Goal: Book appointment/travel/reservation

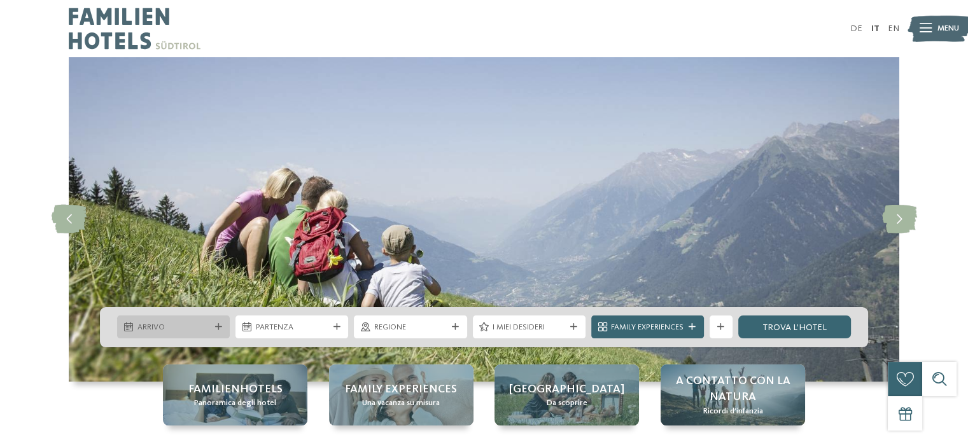
click at [131, 325] on icon at bounding box center [128, 327] width 9 height 9
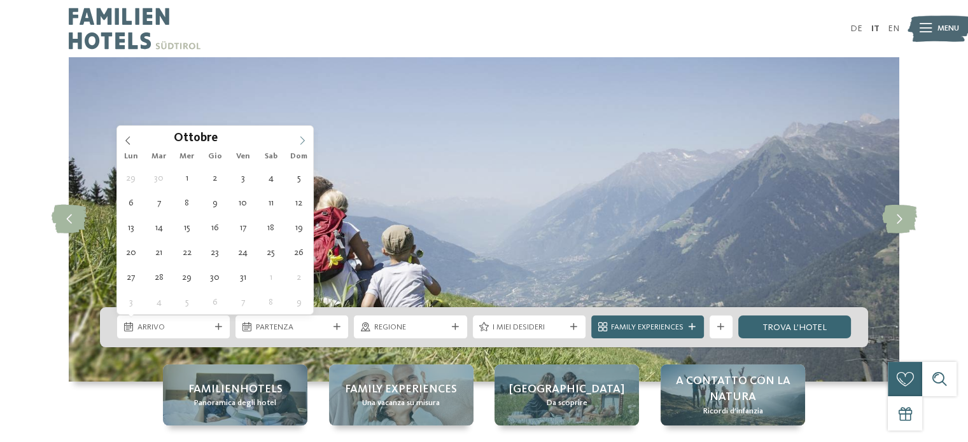
click at [305, 139] on icon at bounding box center [302, 140] width 9 height 9
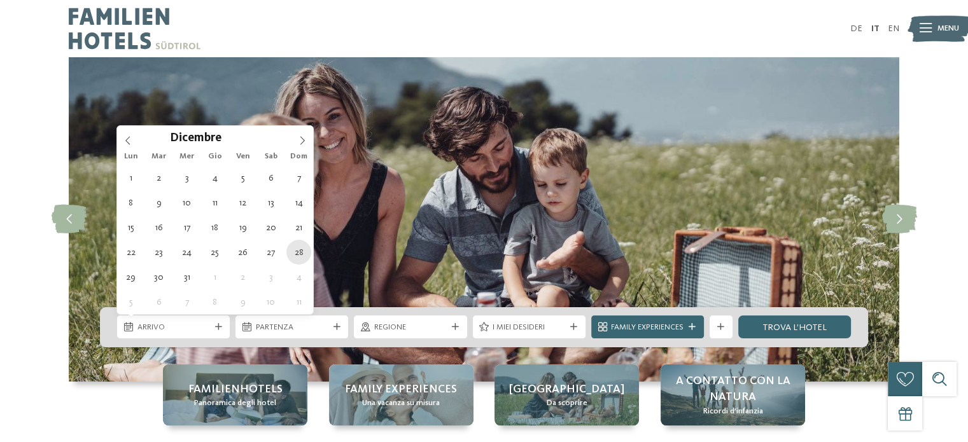
type div "28.12.2025"
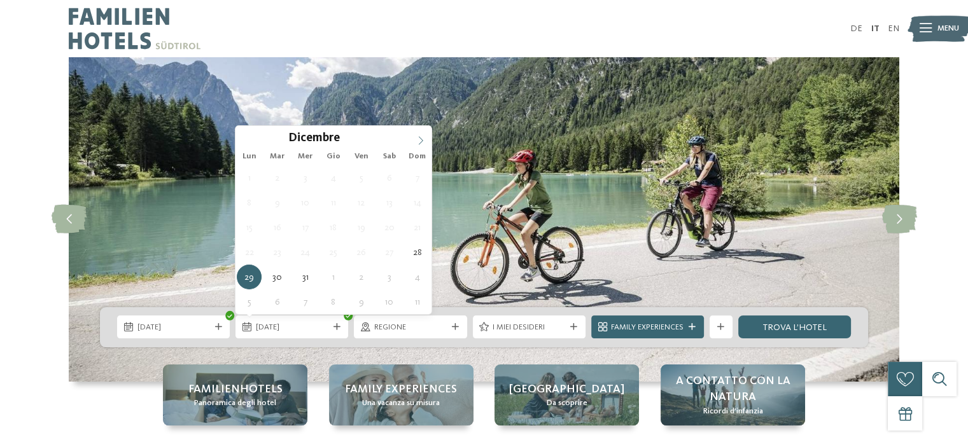
type input "****"
click at [417, 141] on icon at bounding box center [420, 140] width 9 height 9
type div "[DATE]"
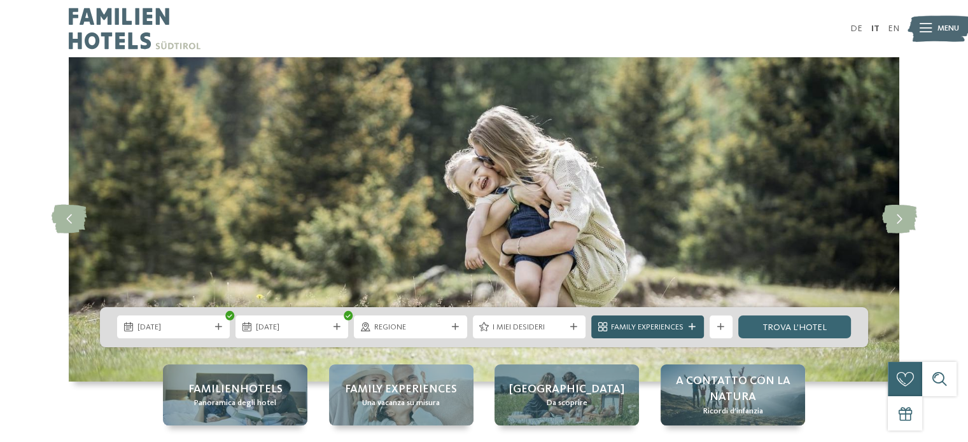
click at [689, 325] on icon at bounding box center [691, 327] width 7 height 7
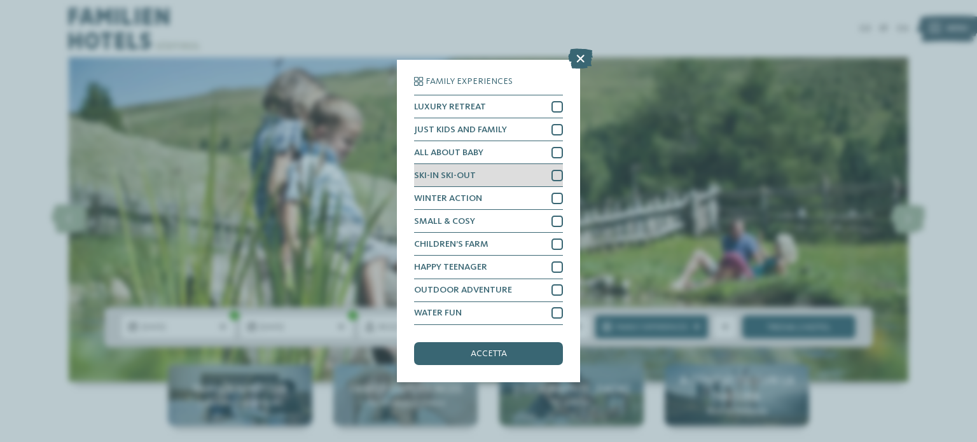
click at [560, 175] on div at bounding box center [557, 175] width 11 height 11
click at [487, 355] on span "accetta" at bounding box center [489, 353] width 36 height 9
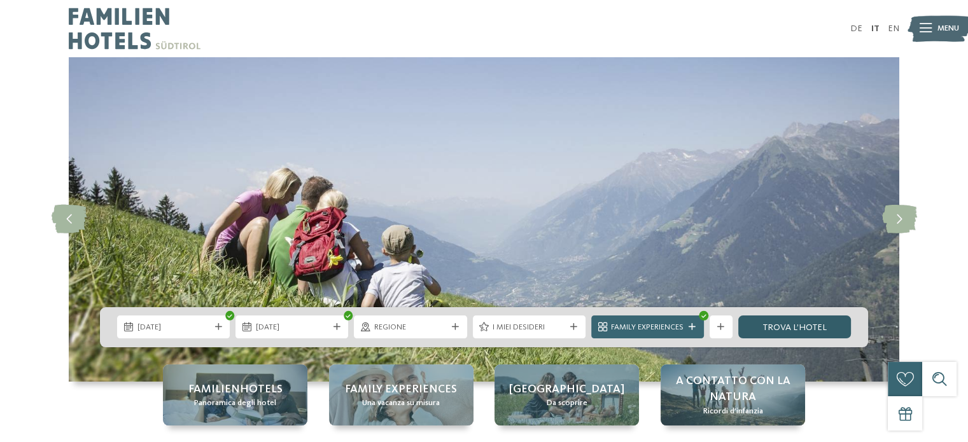
click at [786, 326] on link "trova l’hotel" at bounding box center [794, 327] width 113 height 23
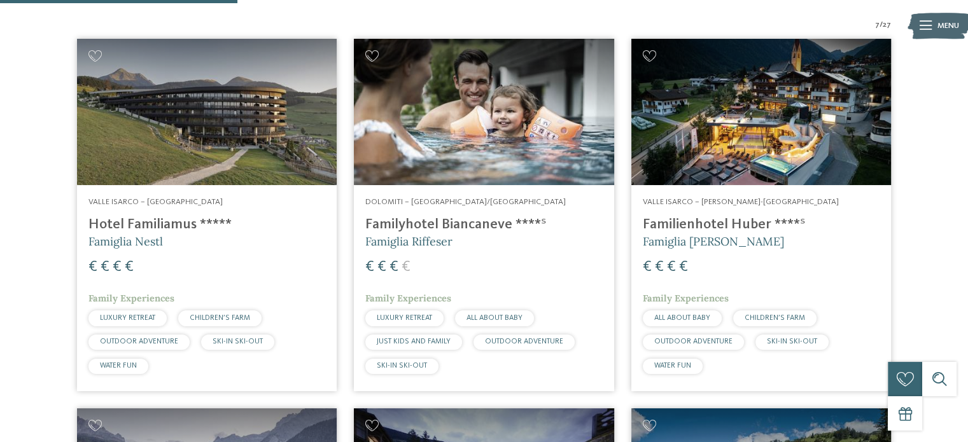
scroll to position [445, 0]
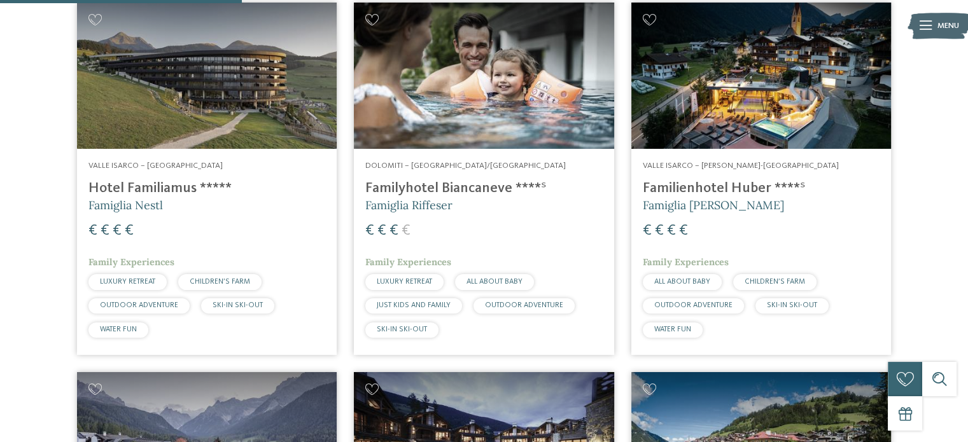
click at [801, 97] on img at bounding box center [761, 76] width 260 height 146
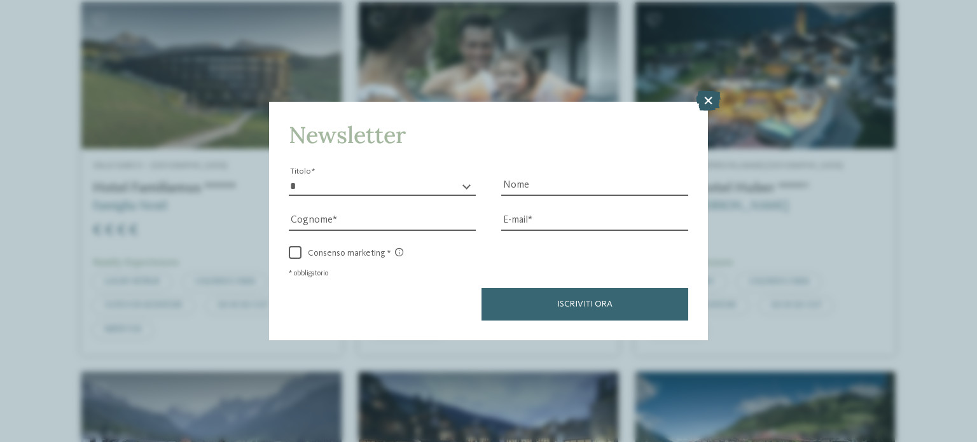
click at [710, 105] on icon at bounding box center [708, 100] width 25 height 20
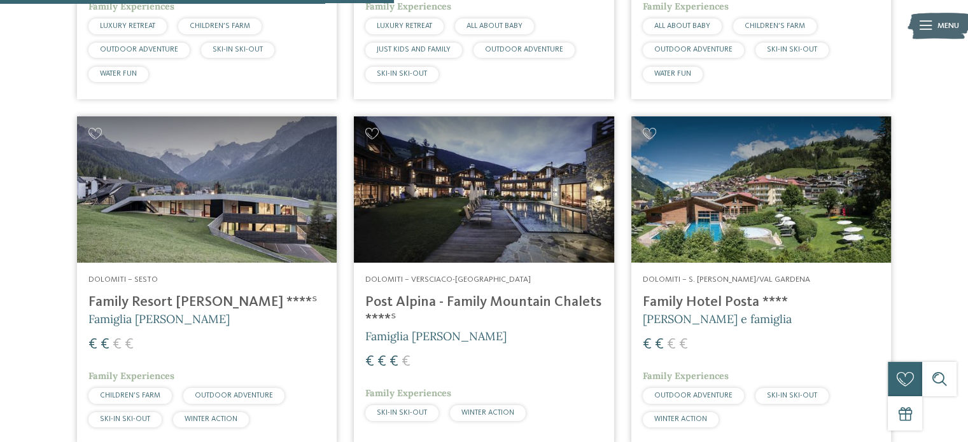
scroll to position [699, 0]
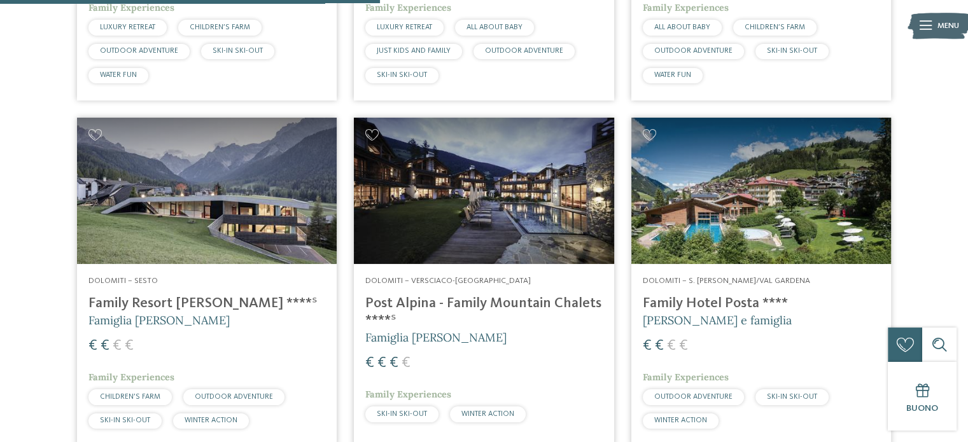
click at [171, 256] on img at bounding box center [207, 191] width 260 height 146
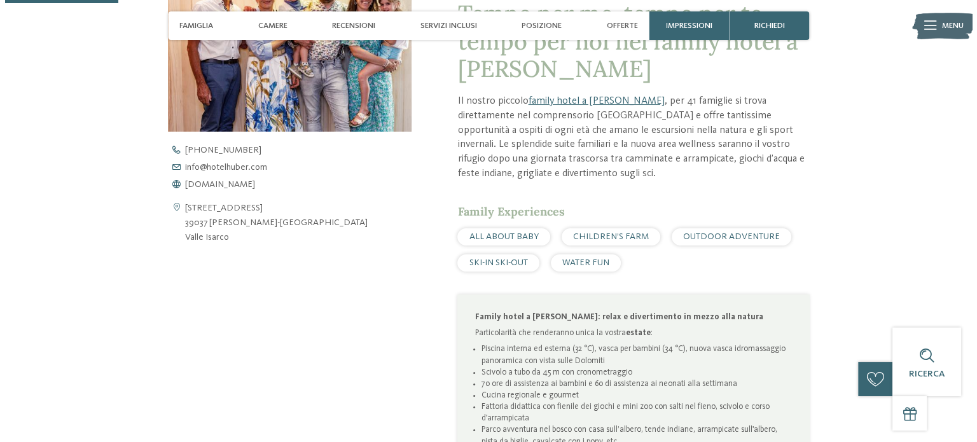
scroll to position [491, 0]
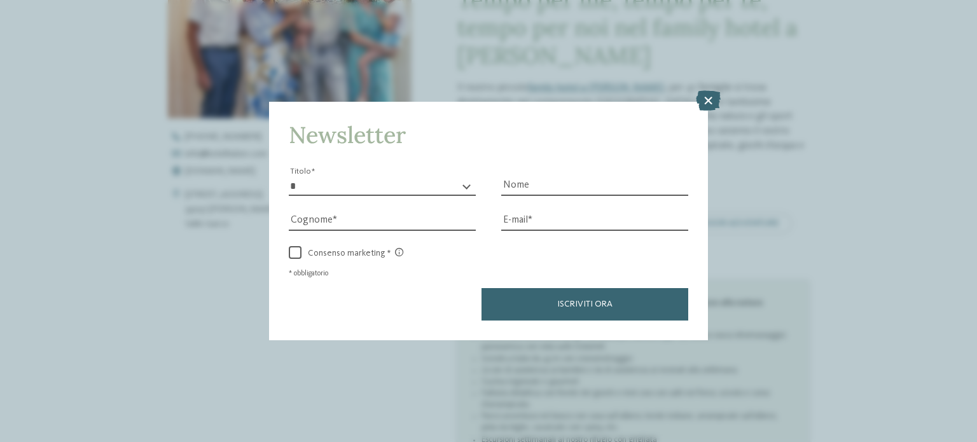
click at [967, 432] on div "Newsletter * ****** ******* ******** ****** Titolo Nome Cognome Fax" at bounding box center [488, 221] width 977 height 442
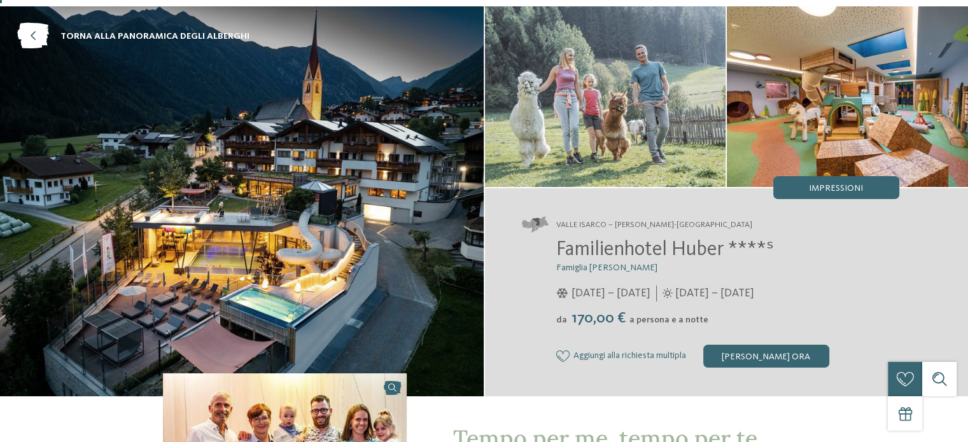
scroll to position [0, 0]
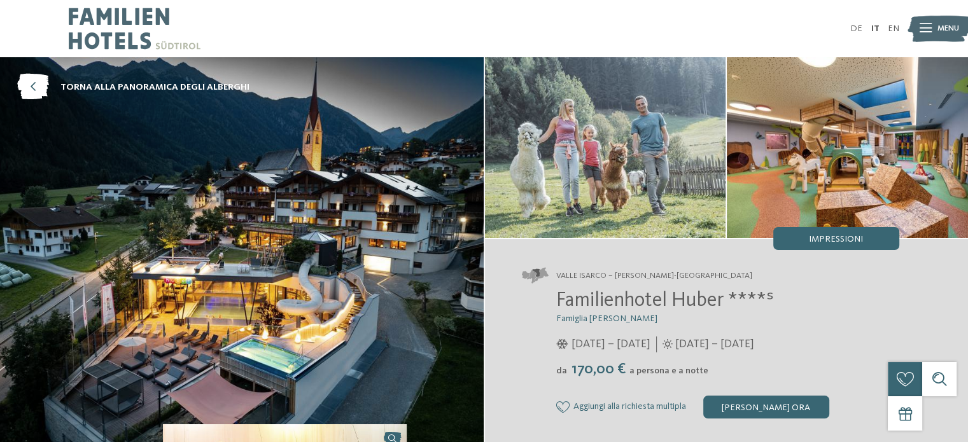
click at [801, 419] on div "Valle Isarco – Valles-Rio Pusteria Familienhotel Huber ****ˢ Famiglia Stolz 05/…" at bounding box center [726, 343] width 483 height 208
click at [801, 408] on div "[PERSON_NAME] ora" at bounding box center [766, 407] width 126 height 23
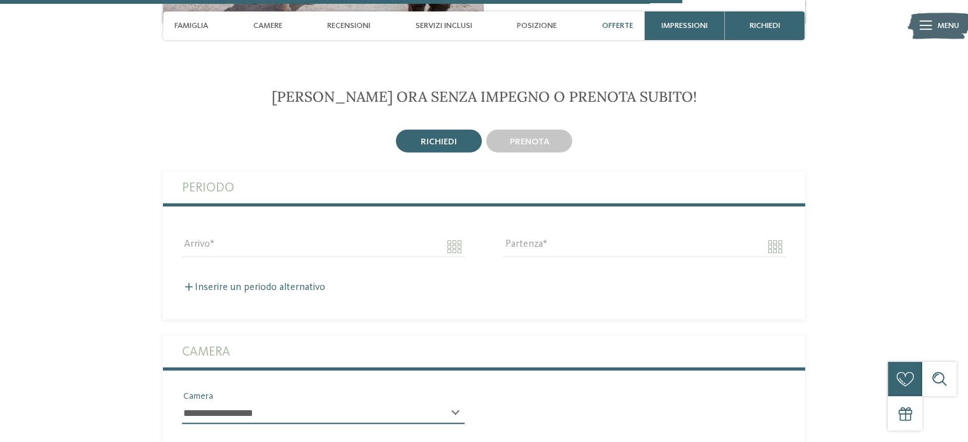
scroll to position [2942, 0]
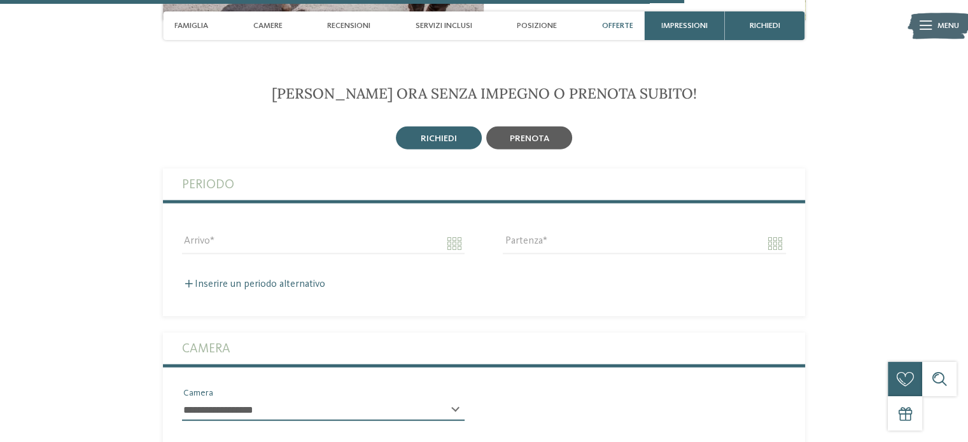
click at [555, 127] on div "prenota" at bounding box center [529, 138] width 86 height 23
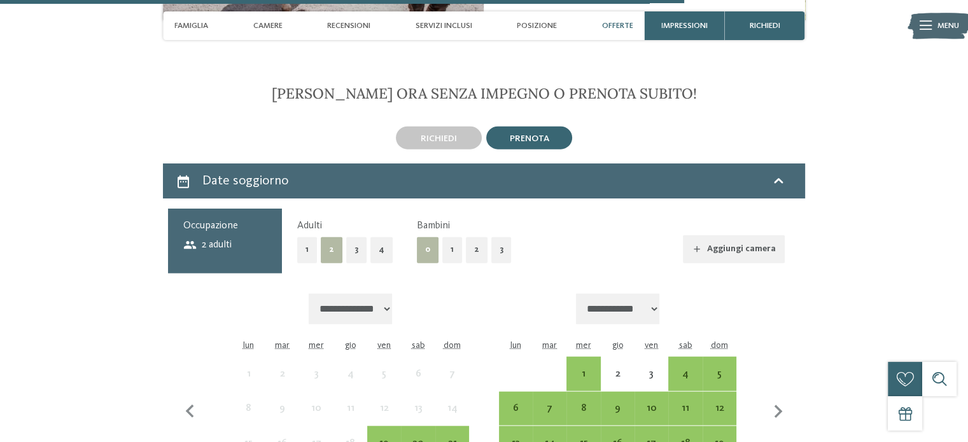
click at [659, 294] on select "**********" at bounding box center [618, 309] width 84 height 31
select select "**********"
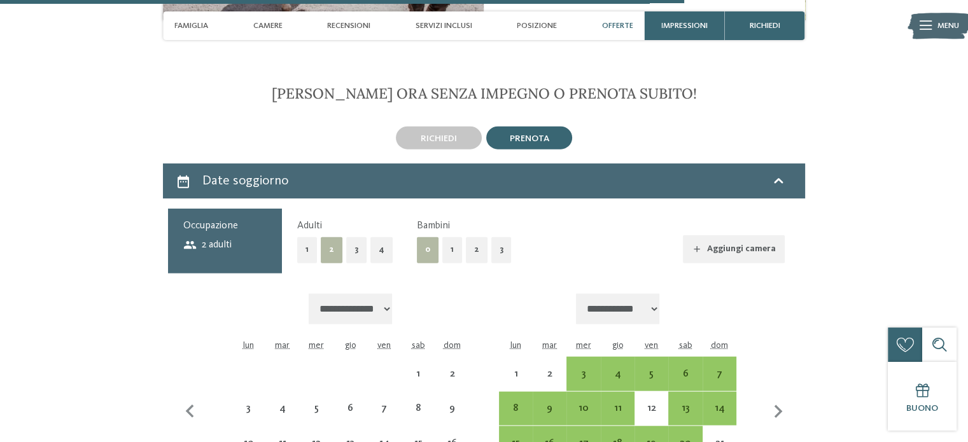
select select "**********"
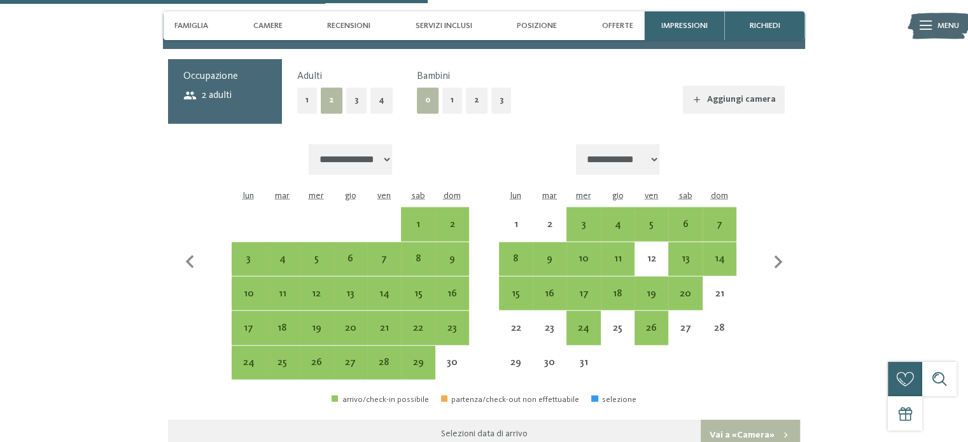
scroll to position [3120, 0]
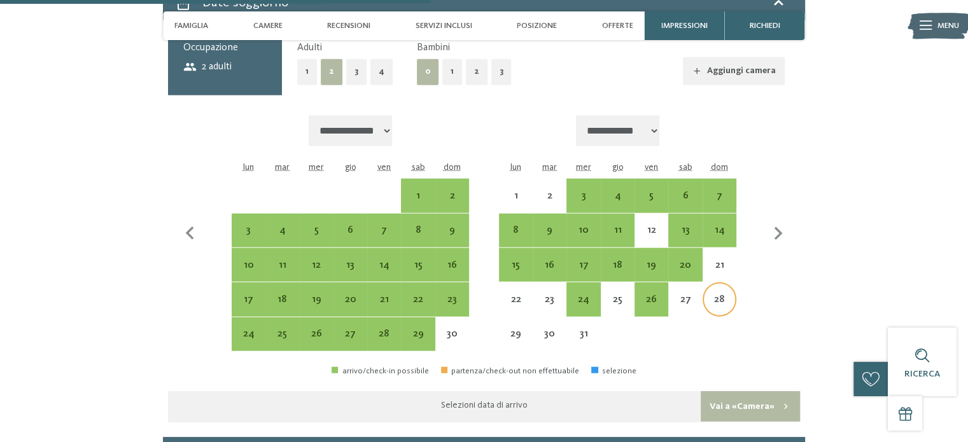
click at [720, 295] on div "28" at bounding box center [719, 310] width 31 height 31
select select "**********"
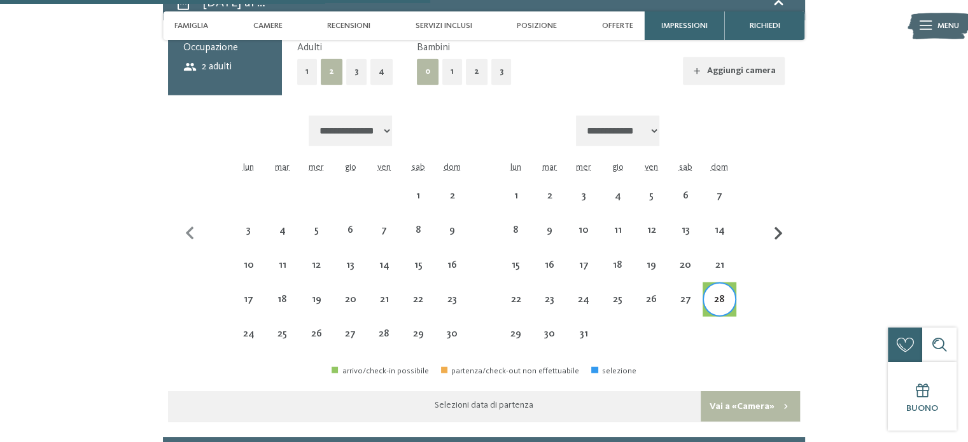
click at [772, 223] on icon "button" at bounding box center [778, 234] width 27 height 27
select select "**********"
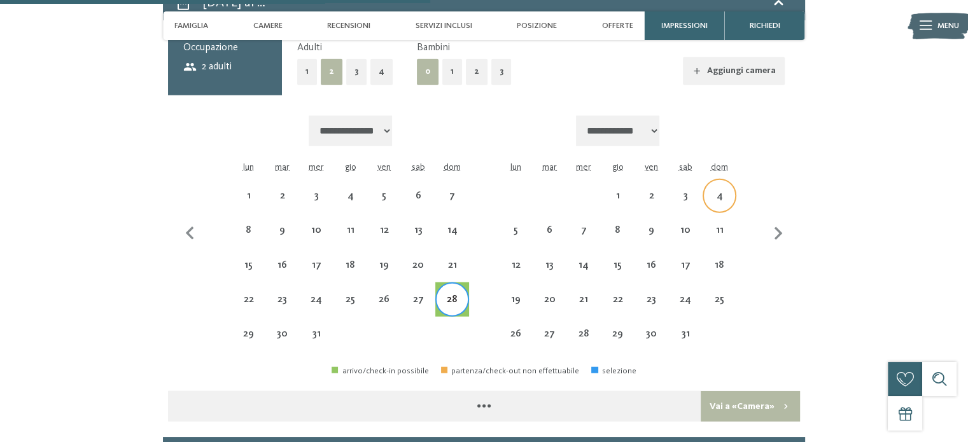
select select "**********"
click at [721, 191] on div "4" at bounding box center [719, 206] width 31 height 31
select select "**********"
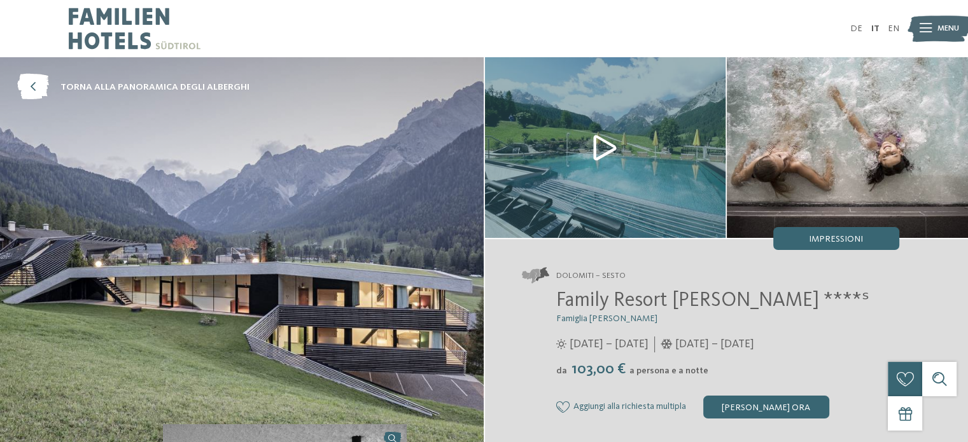
click at [673, 165] on img at bounding box center [605, 147] width 241 height 181
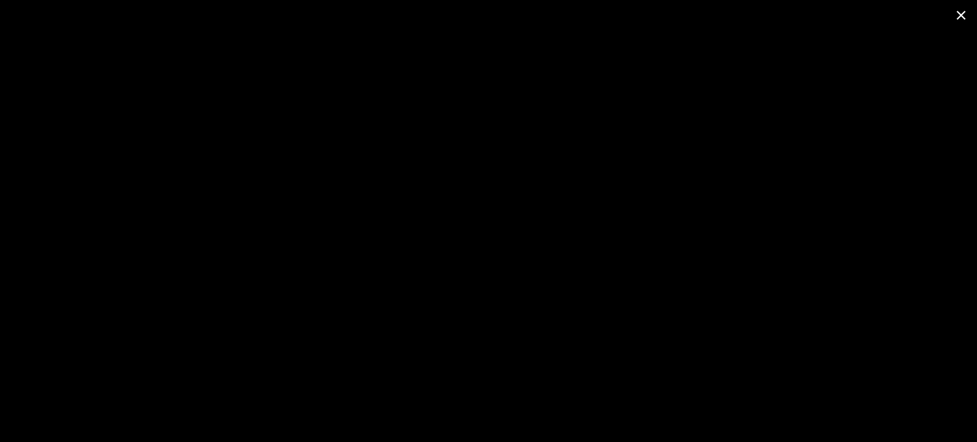
click at [965, 20] on span at bounding box center [961, 15] width 32 height 30
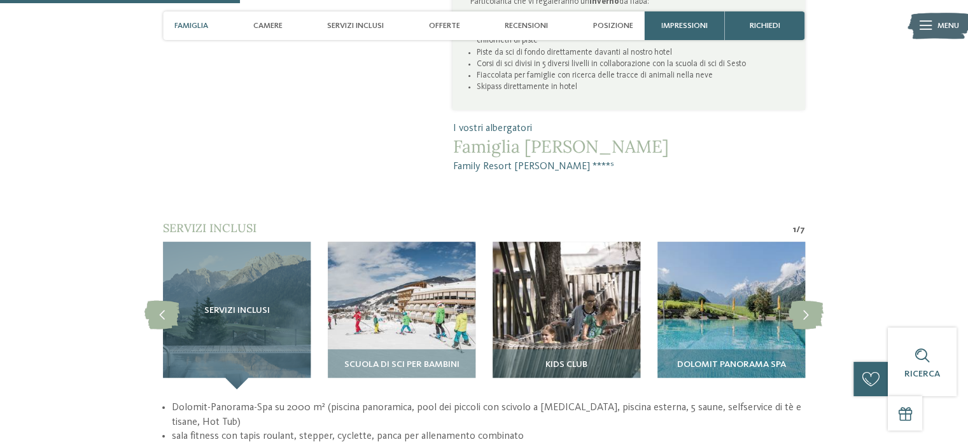
scroll to position [932, 0]
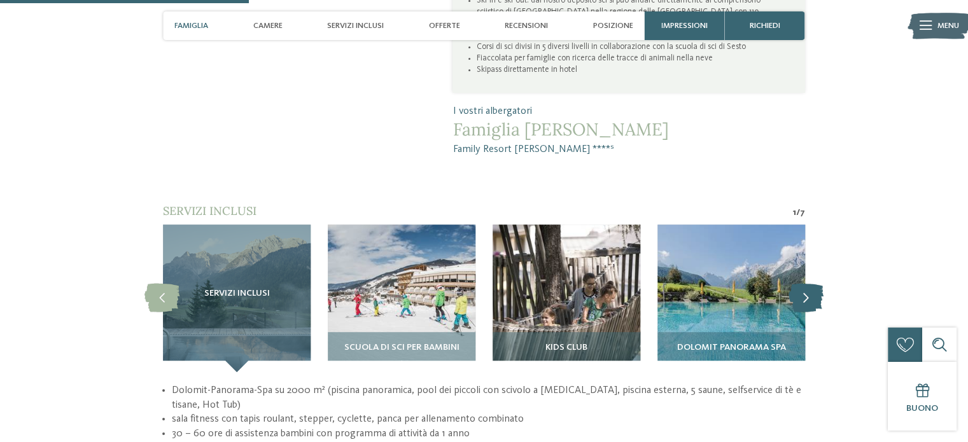
click at [805, 284] on icon at bounding box center [805, 298] width 35 height 29
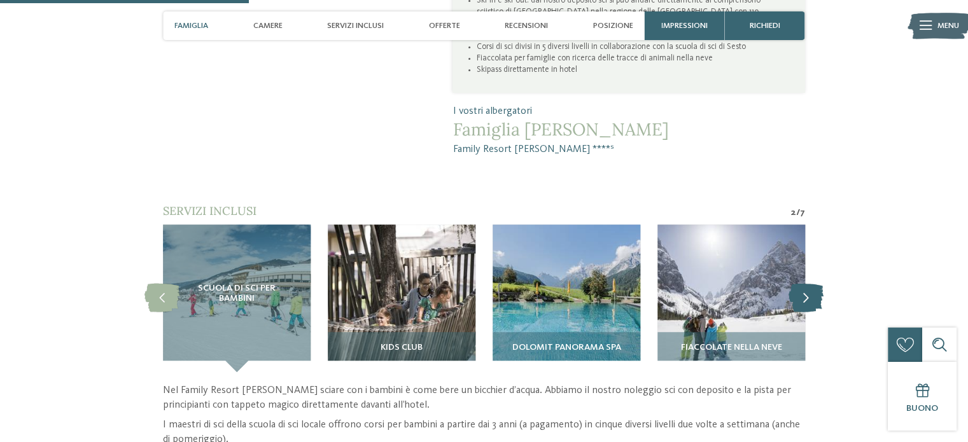
click at [805, 284] on icon at bounding box center [805, 298] width 35 height 29
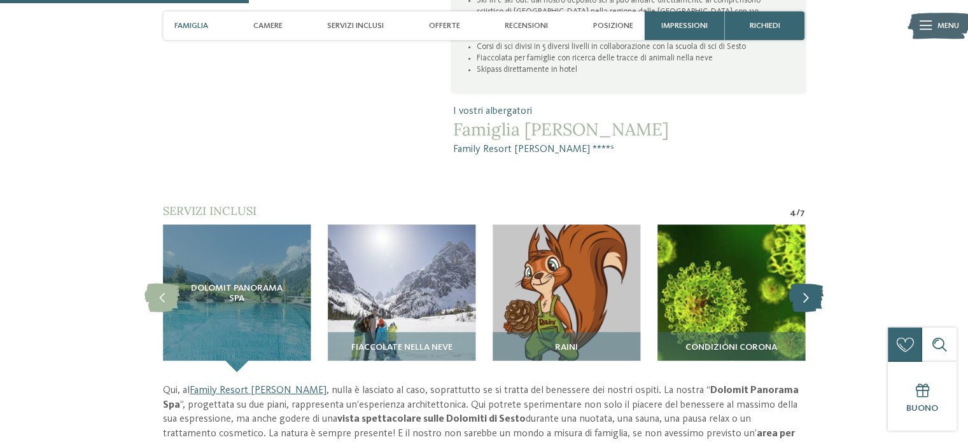
click at [805, 284] on icon at bounding box center [805, 298] width 35 height 29
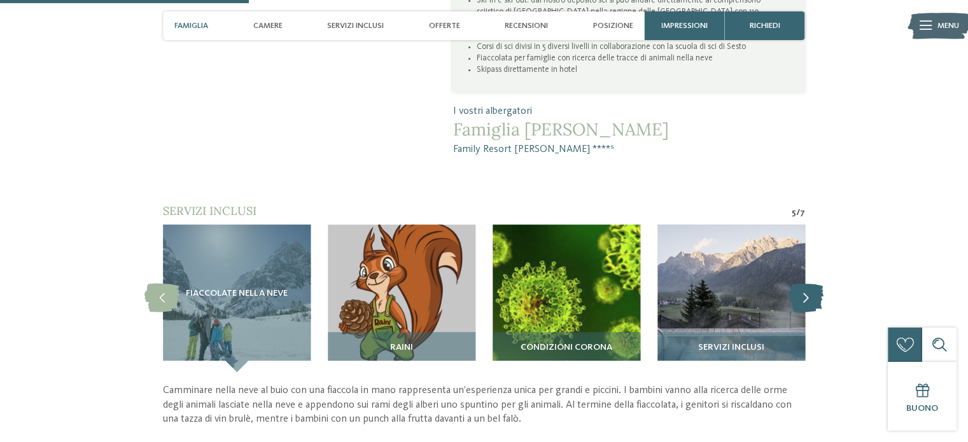
click at [805, 284] on icon at bounding box center [805, 298] width 35 height 29
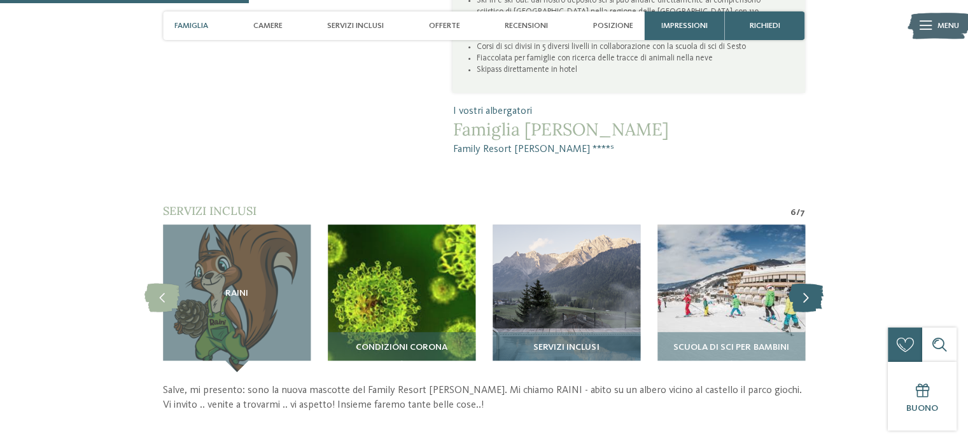
click at [805, 284] on icon at bounding box center [805, 298] width 35 height 29
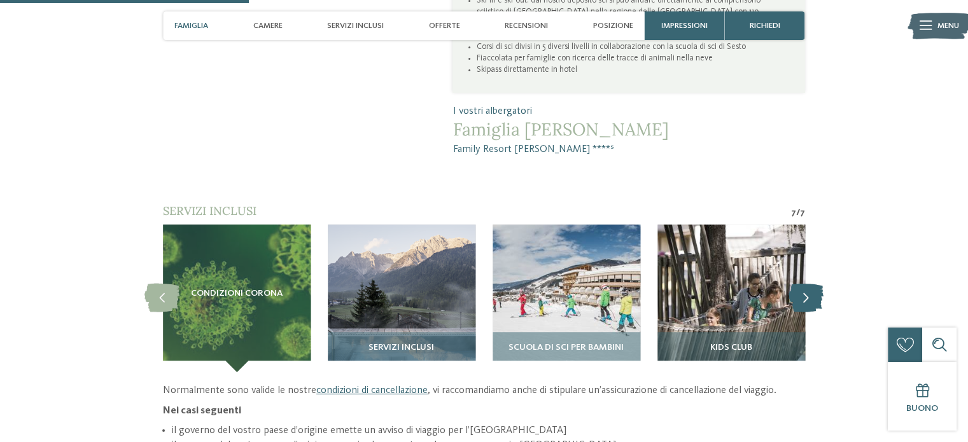
click at [805, 284] on icon at bounding box center [805, 298] width 35 height 29
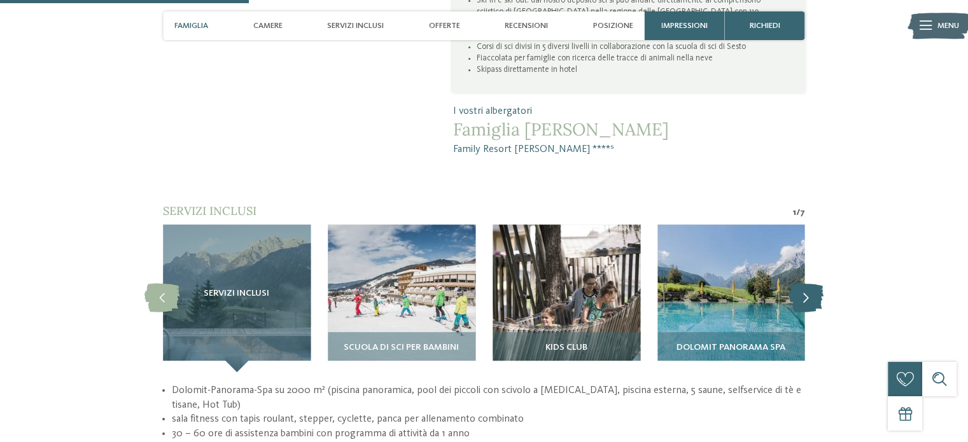
click at [805, 284] on icon at bounding box center [805, 298] width 35 height 29
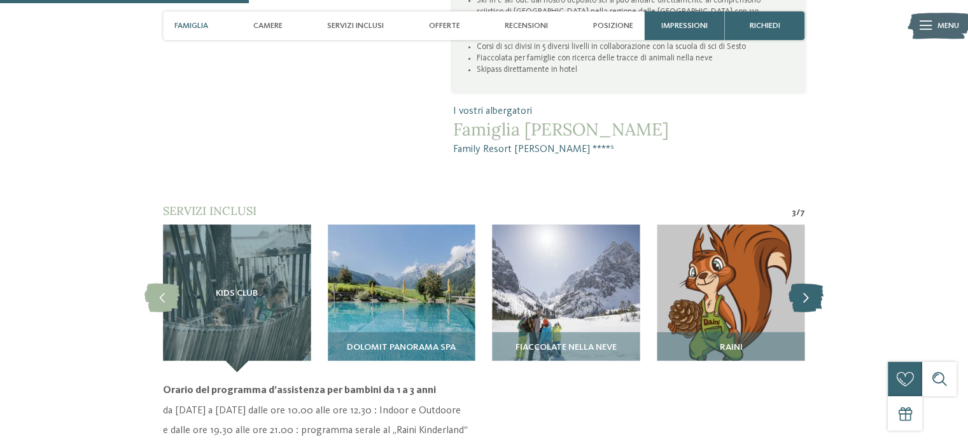
click at [805, 284] on icon at bounding box center [805, 298] width 35 height 29
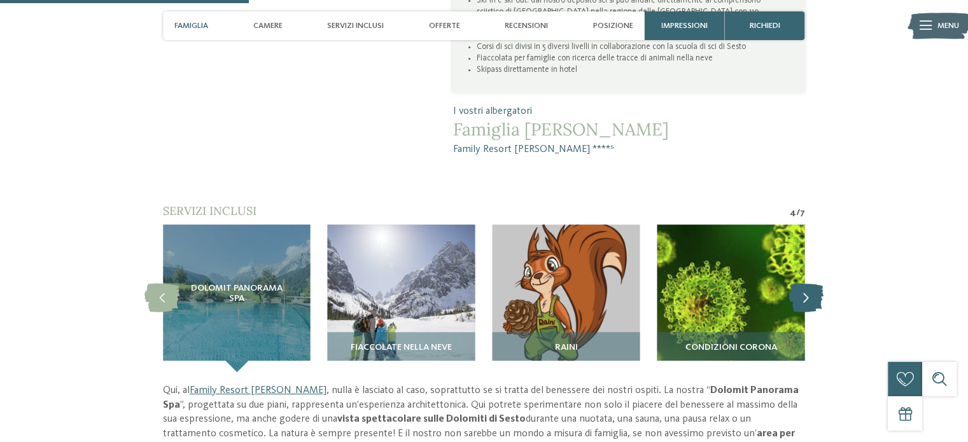
click at [805, 284] on icon at bounding box center [805, 298] width 35 height 29
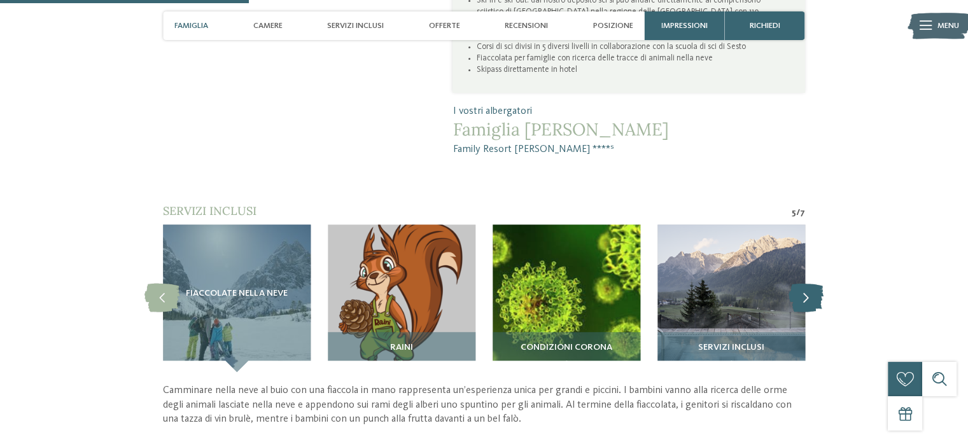
click at [805, 284] on icon at bounding box center [805, 298] width 35 height 29
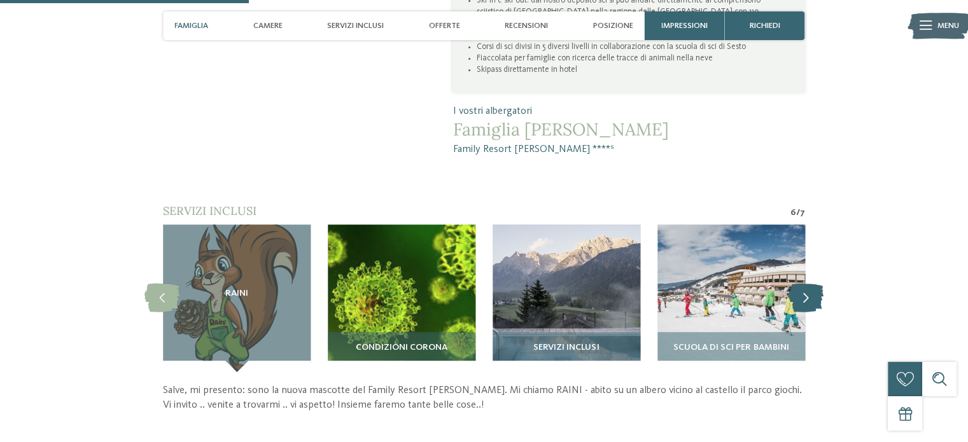
click at [805, 284] on icon at bounding box center [805, 298] width 35 height 29
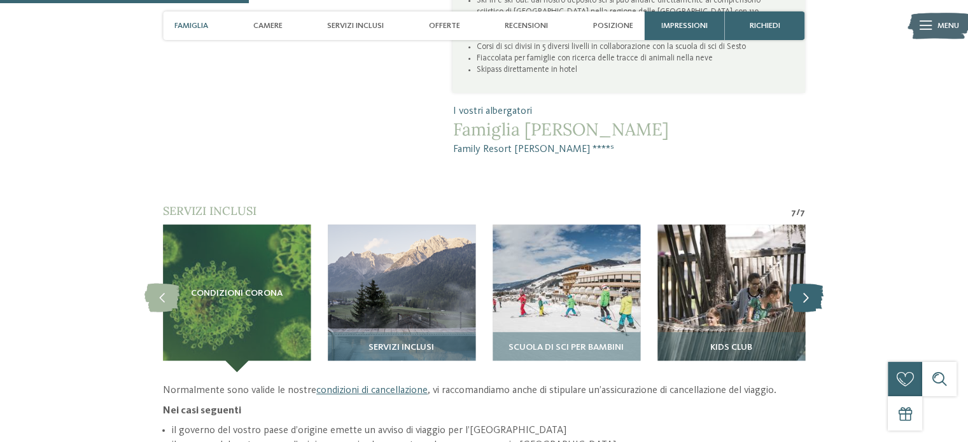
click at [805, 284] on icon at bounding box center [805, 298] width 35 height 29
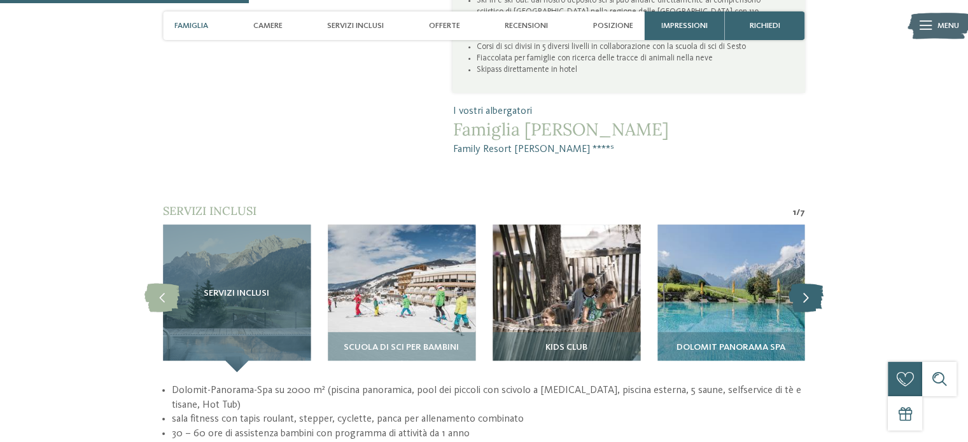
click at [805, 284] on icon at bounding box center [805, 298] width 35 height 29
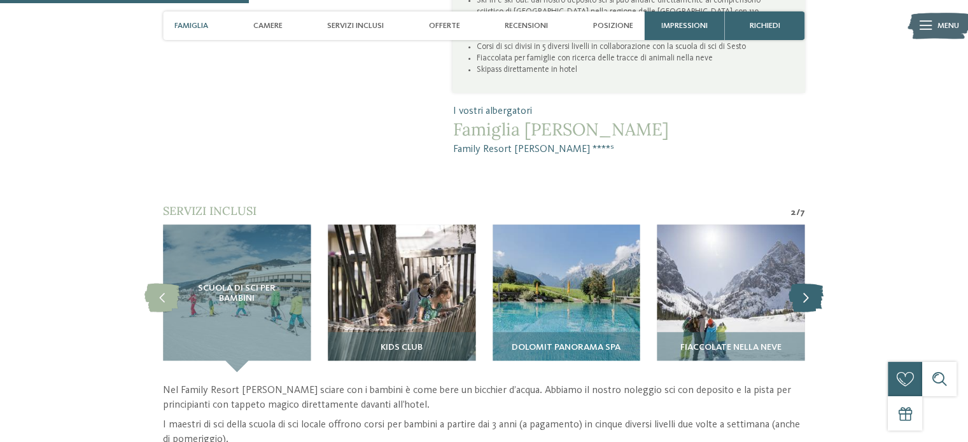
click at [805, 284] on icon at bounding box center [805, 298] width 35 height 29
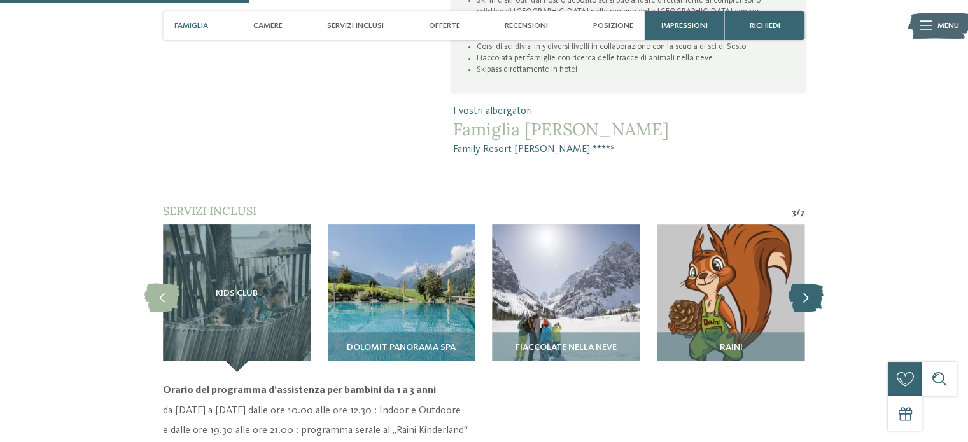
click at [805, 284] on icon at bounding box center [805, 298] width 35 height 29
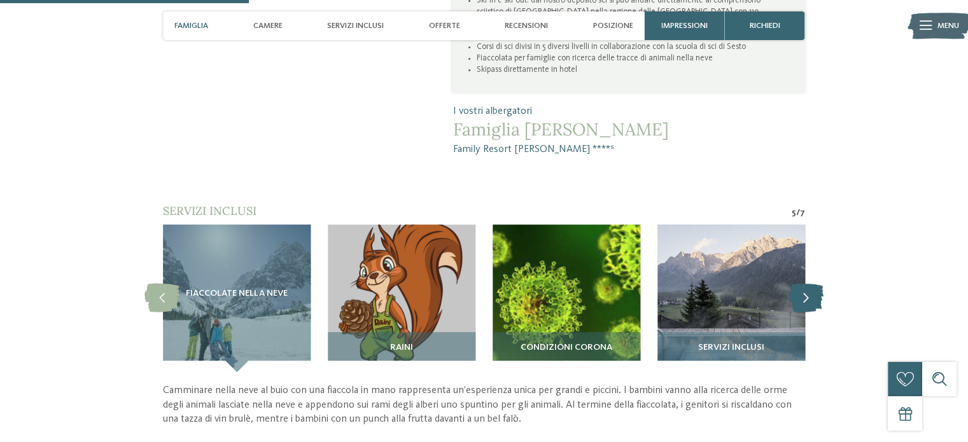
click at [805, 284] on icon at bounding box center [805, 298] width 35 height 29
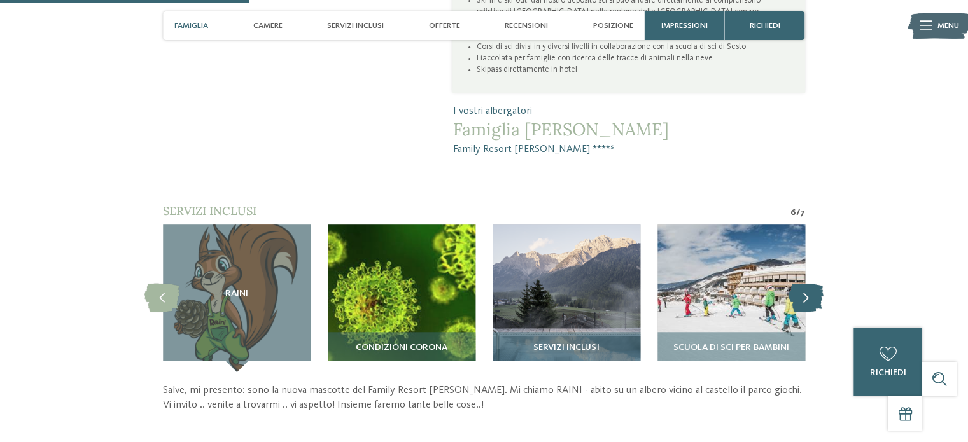
click at [805, 284] on icon at bounding box center [805, 298] width 35 height 29
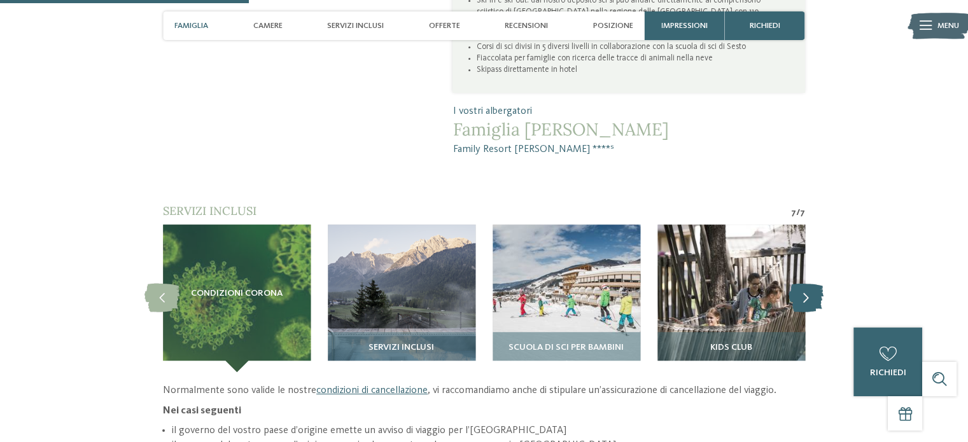
click at [805, 284] on icon at bounding box center [805, 298] width 35 height 29
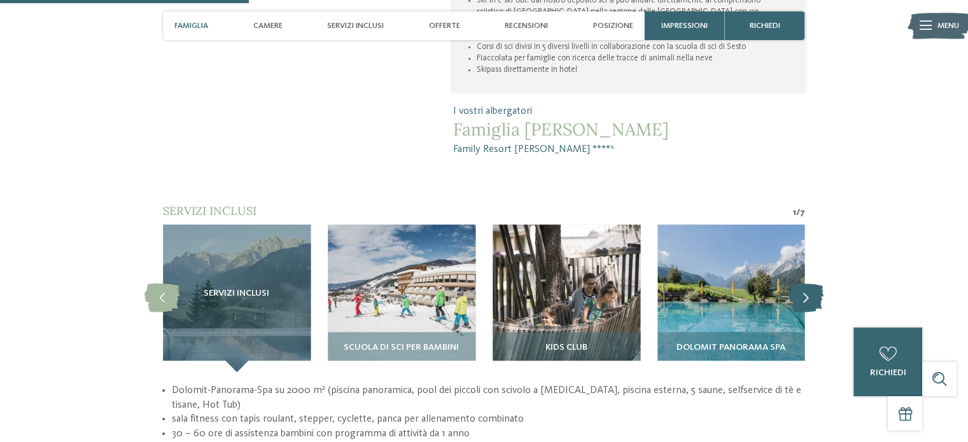
click at [805, 284] on icon at bounding box center [805, 298] width 35 height 29
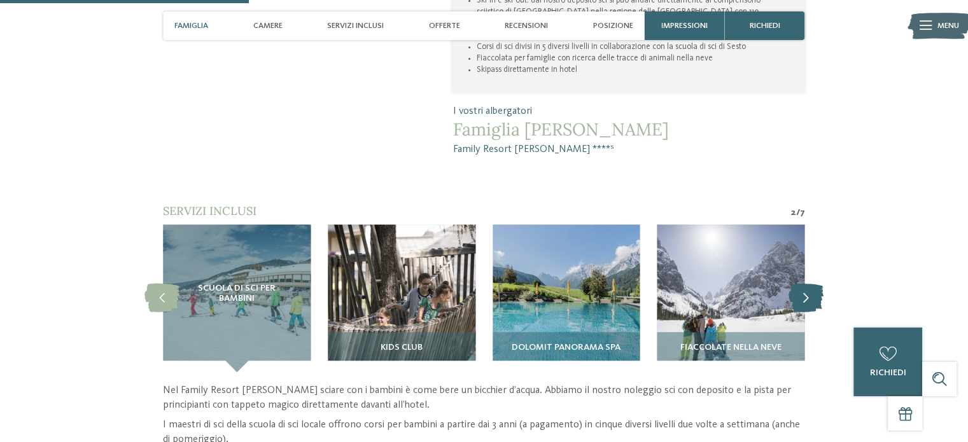
click at [805, 284] on icon at bounding box center [805, 298] width 35 height 29
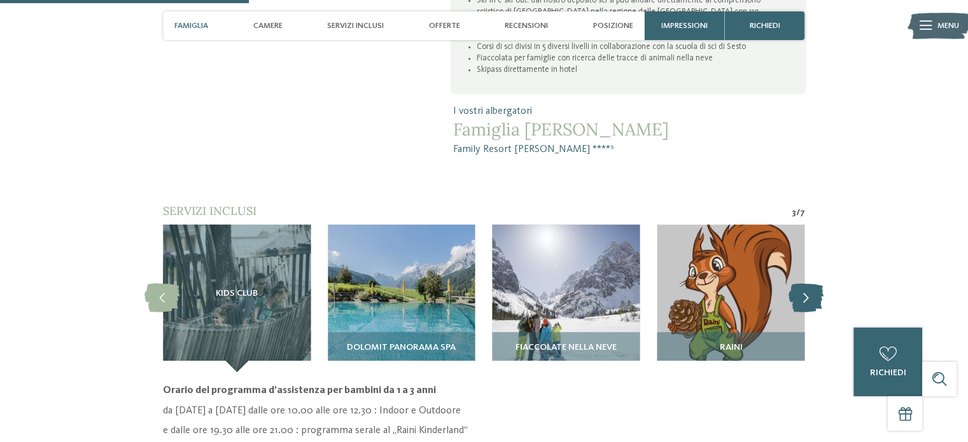
click at [805, 284] on icon at bounding box center [805, 298] width 35 height 29
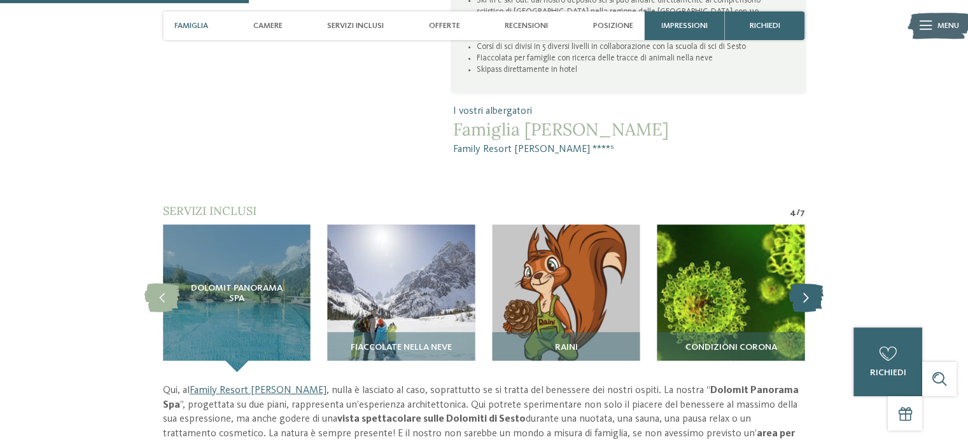
click at [805, 284] on icon at bounding box center [805, 298] width 35 height 29
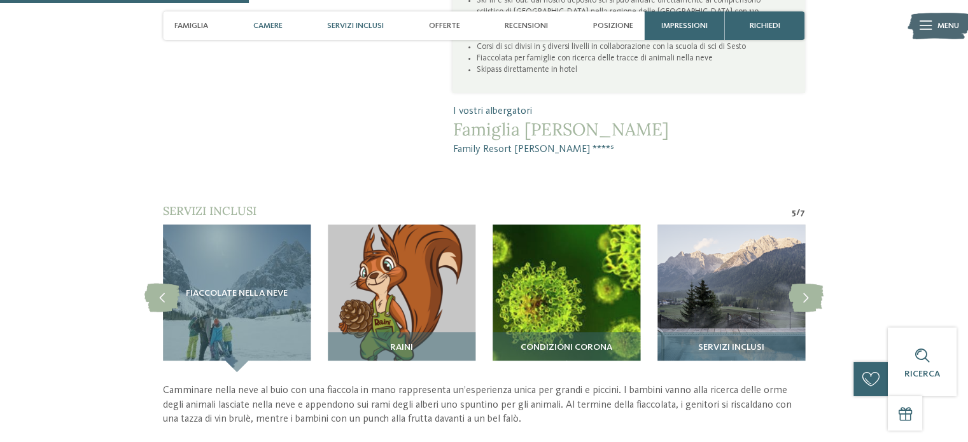
click at [275, 22] on span "Camere" at bounding box center [267, 26] width 29 height 10
click at [270, 21] on span "Camere" at bounding box center [267, 26] width 29 height 10
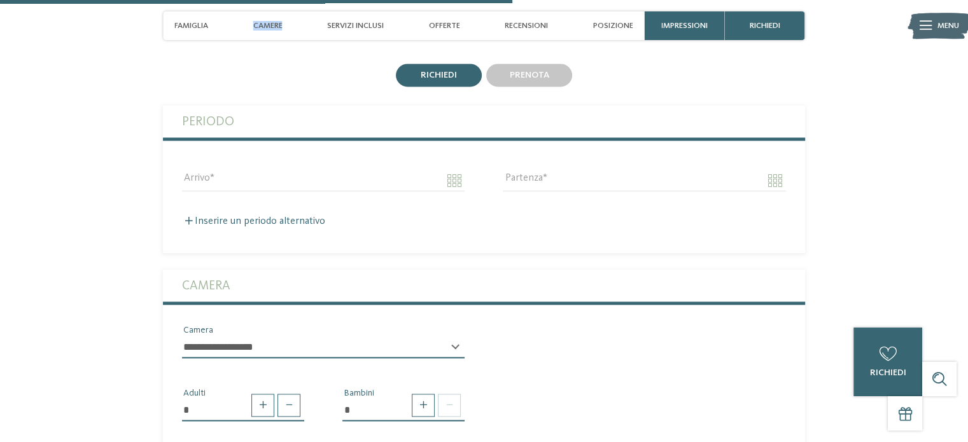
scroll to position [1838, 0]
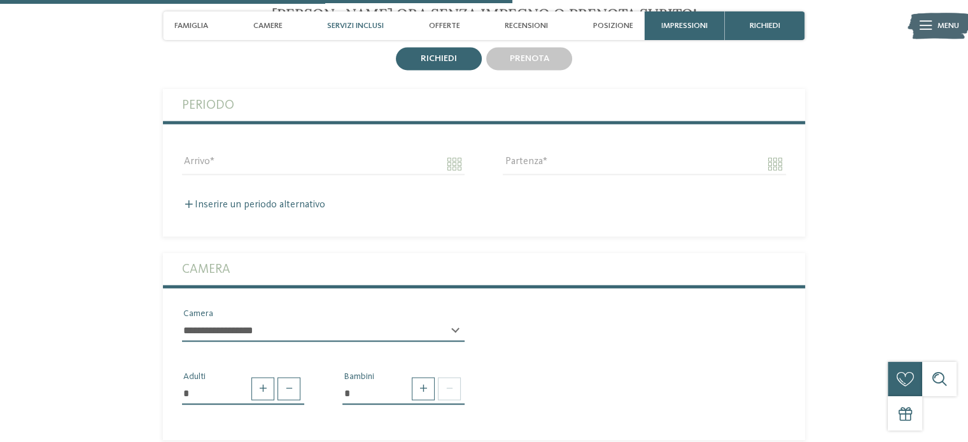
click at [374, 20] on div "Servizi inclusi" at bounding box center [355, 25] width 68 height 29
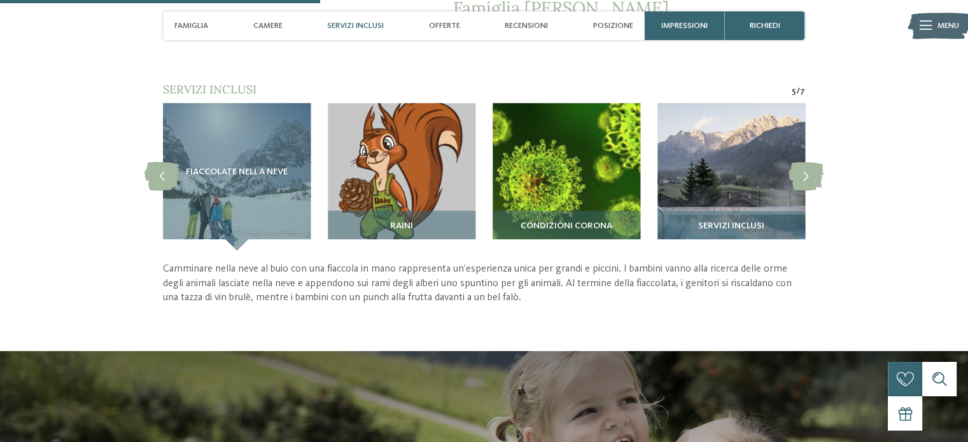
scroll to position [1025, 0]
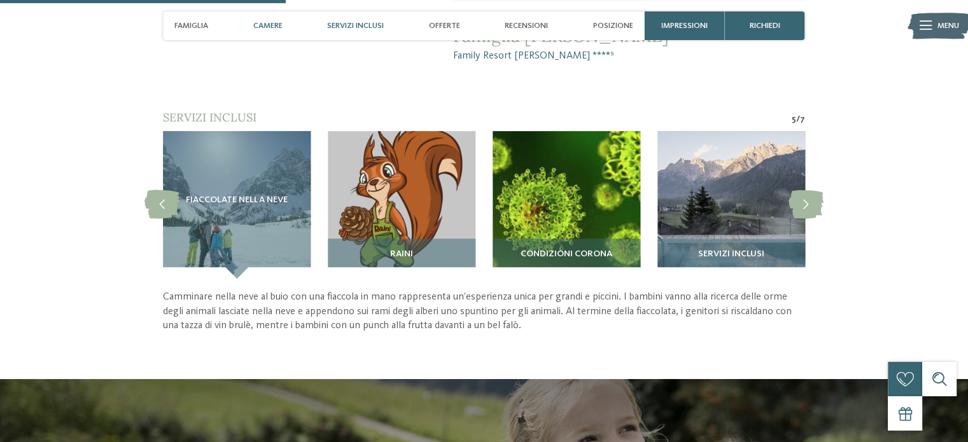
click at [273, 21] on span "Camere" at bounding box center [267, 26] width 29 height 10
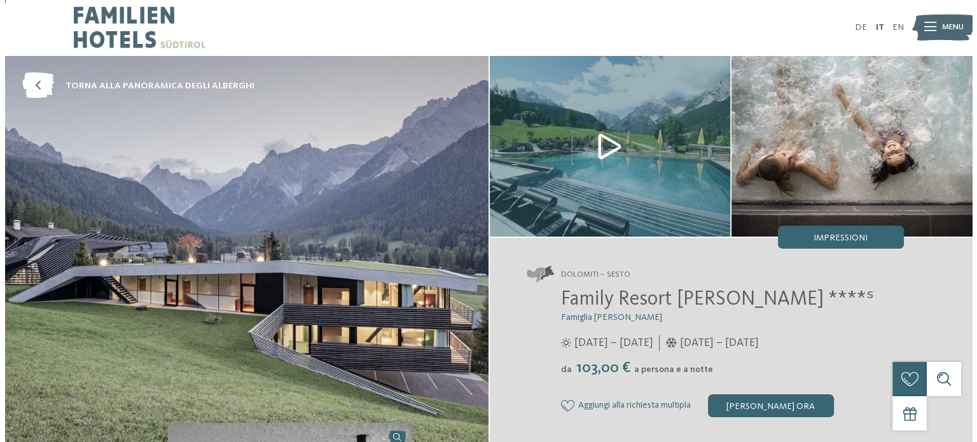
scroll to position [0, 0]
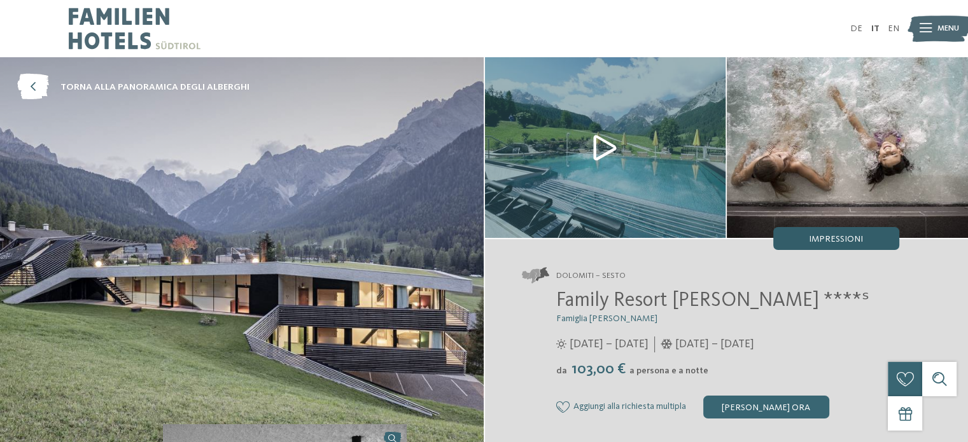
click at [856, 241] on span "Impressioni" at bounding box center [835, 239] width 54 height 9
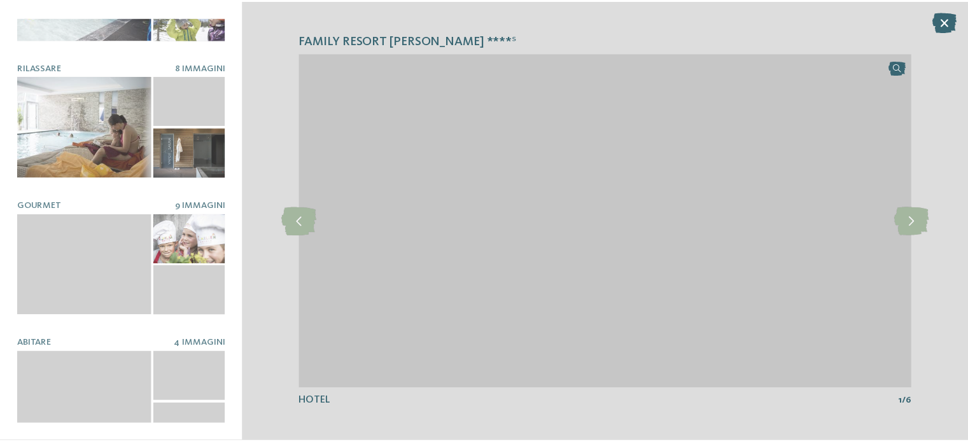
scroll to position [244, 0]
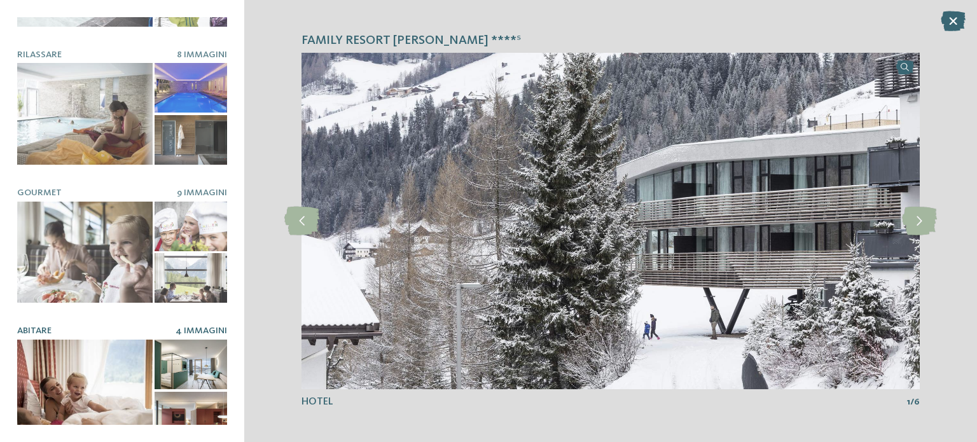
click at [83, 394] on div at bounding box center [84, 391] width 135 height 102
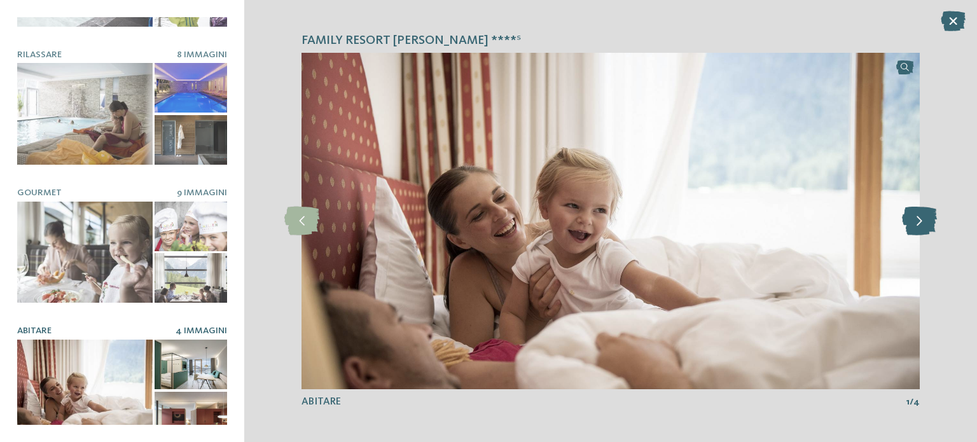
click at [927, 228] on icon at bounding box center [919, 221] width 35 height 29
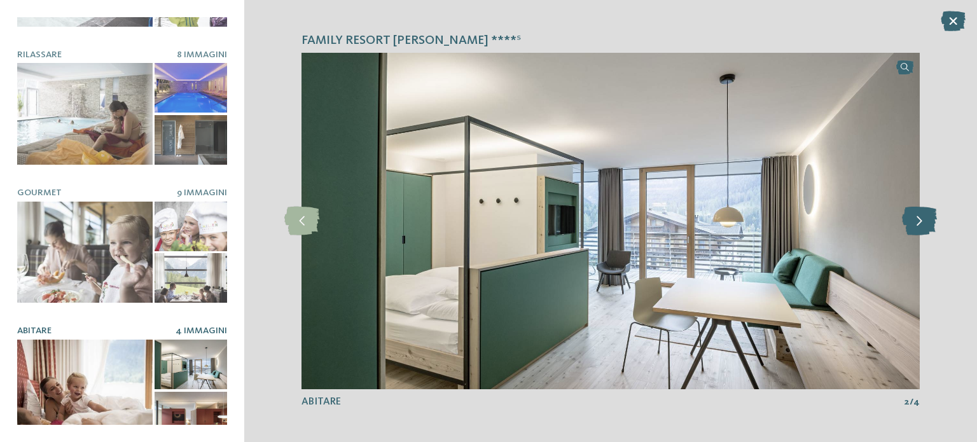
click at [927, 228] on icon at bounding box center [919, 221] width 35 height 29
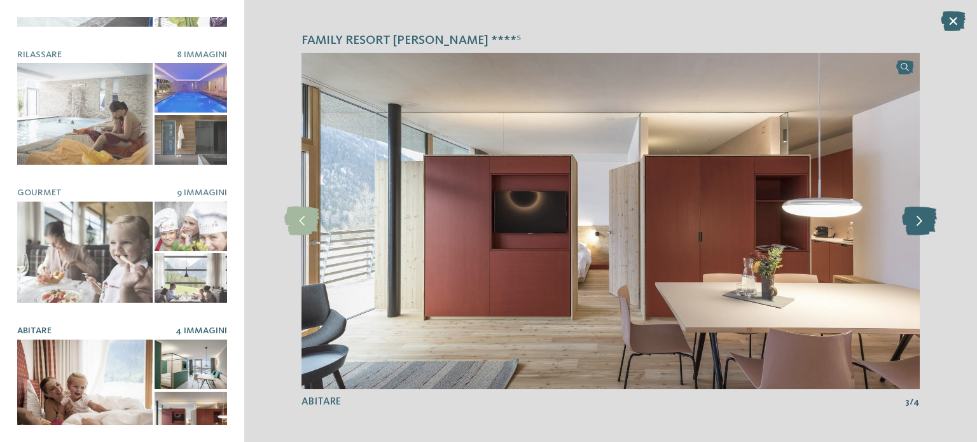
click at [927, 228] on icon at bounding box center [919, 221] width 35 height 29
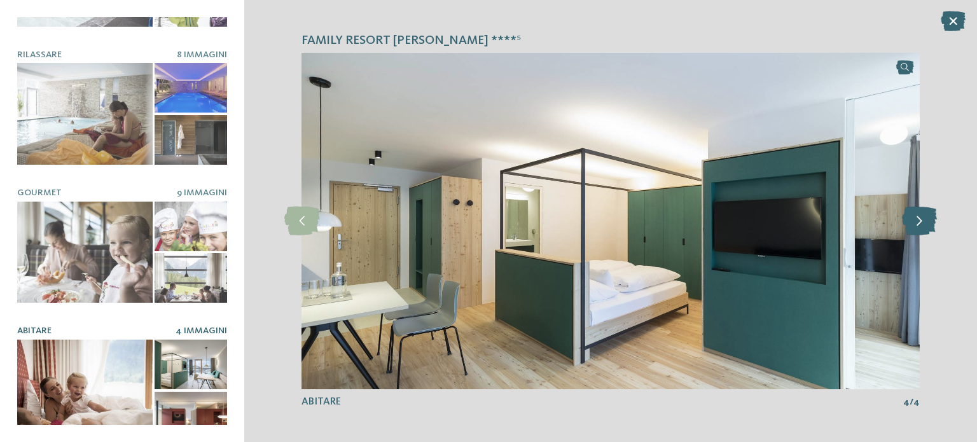
click at [927, 228] on icon at bounding box center [919, 221] width 35 height 29
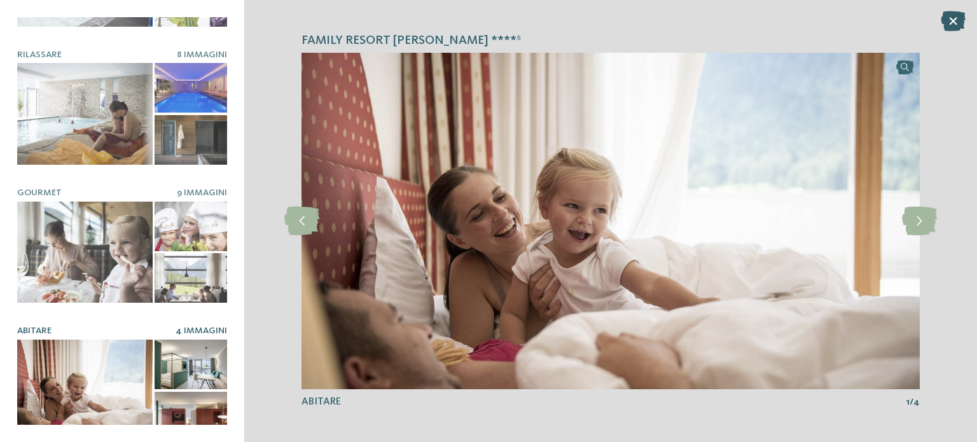
click at [953, 14] on icon at bounding box center [953, 21] width 25 height 20
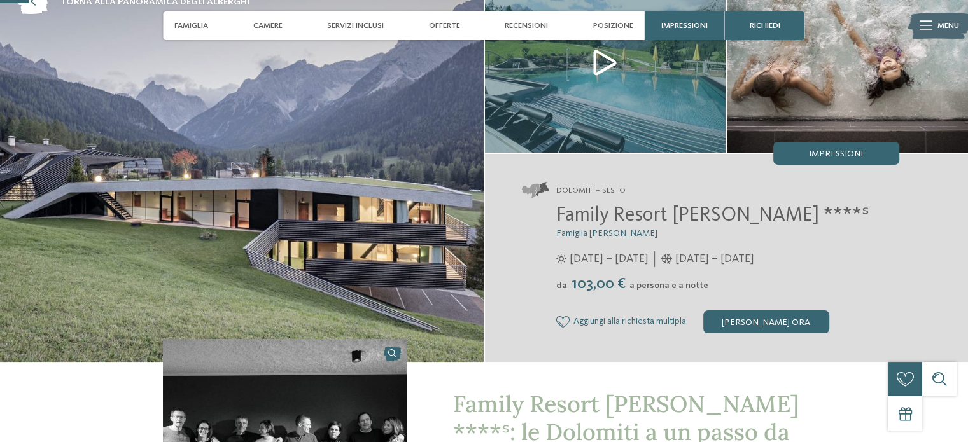
scroll to position [102, 0]
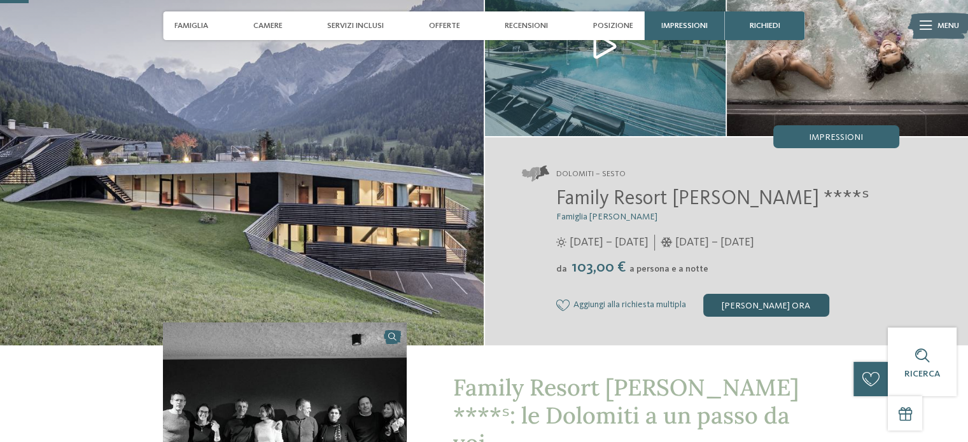
click at [772, 310] on div "[PERSON_NAME] ora" at bounding box center [766, 305] width 126 height 23
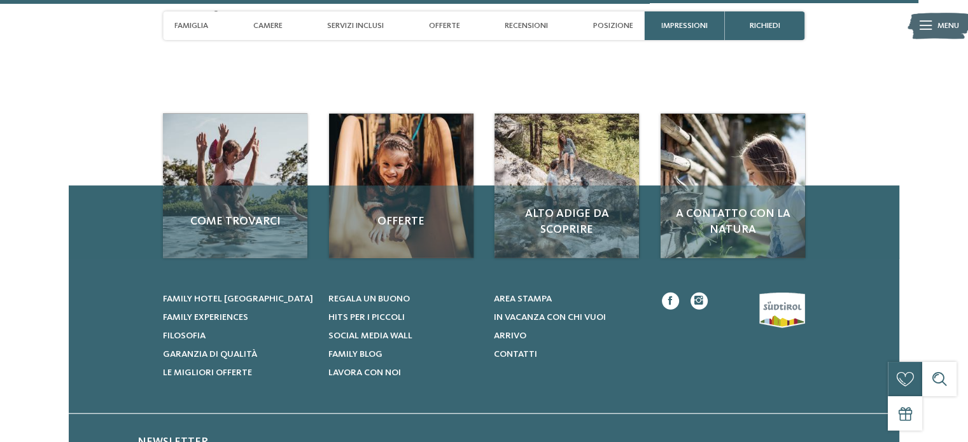
scroll to position [3295, 0]
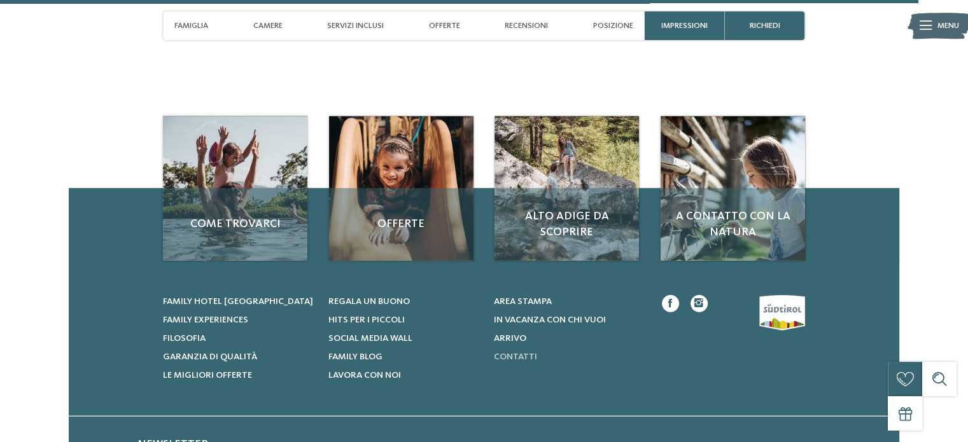
click at [532, 352] on span "Contatti" at bounding box center [514, 356] width 43 height 9
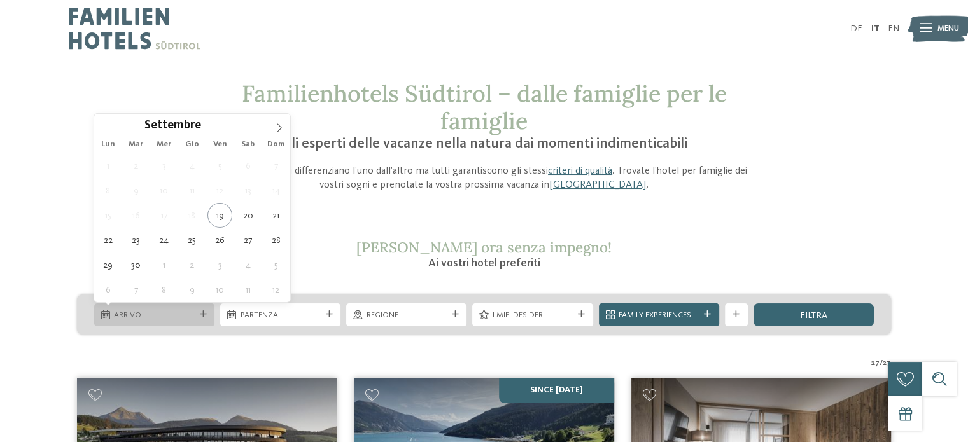
click at [104, 315] on icon at bounding box center [105, 314] width 9 height 9
click at [278, 126] on icon at bounding box center [279, 127] width 9 height 9
type div "[DATE]"
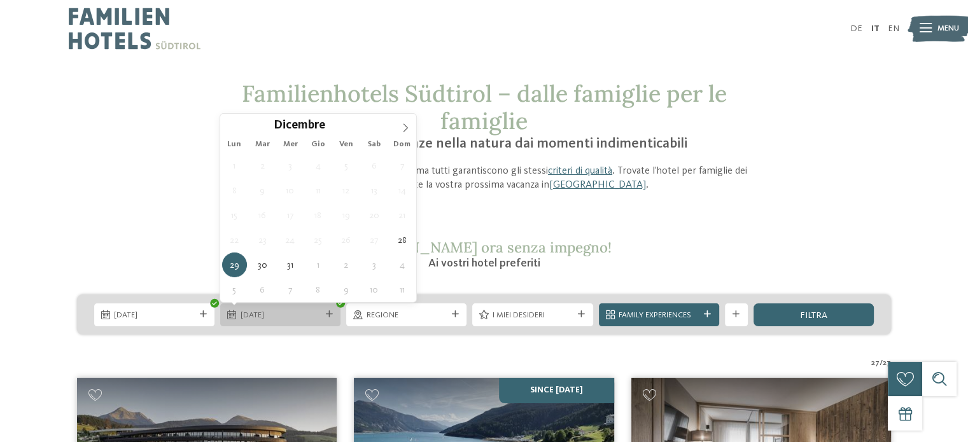
click at [238, 317] on div "[DATE]" at bounding box center [280, 315] width 86 height 12
click at [329, 312] on icon at bounding box center [329, 314] width 7 height 7
type input "****"
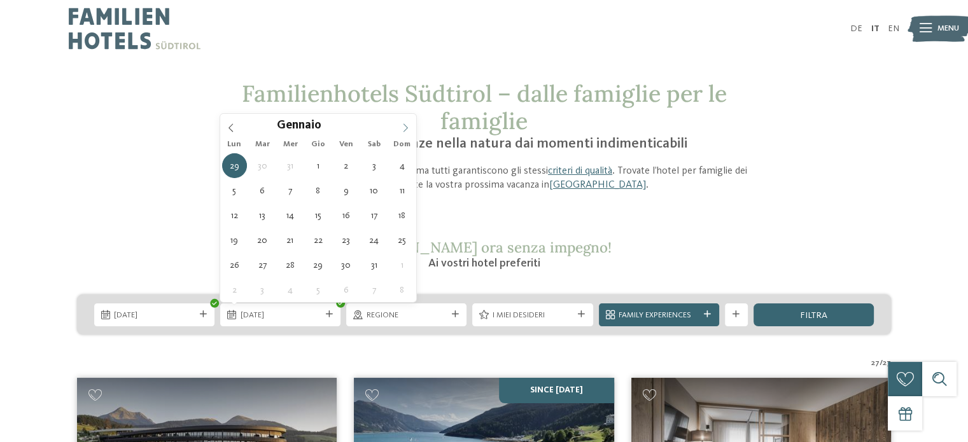
click at [407, 130] on icon at bounding box center [405, 127] width 9 height 9
type div "[DATE]"
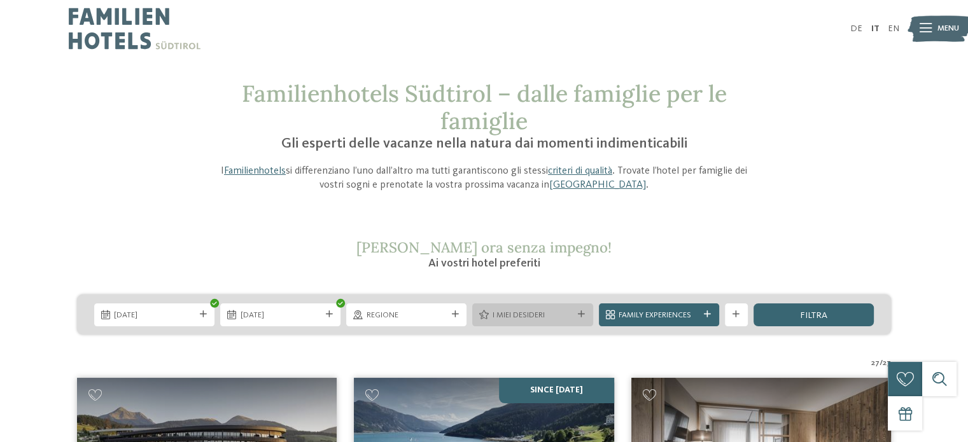
click at [576, 316] on div at bounding box center [581, 314] width 11 height 7
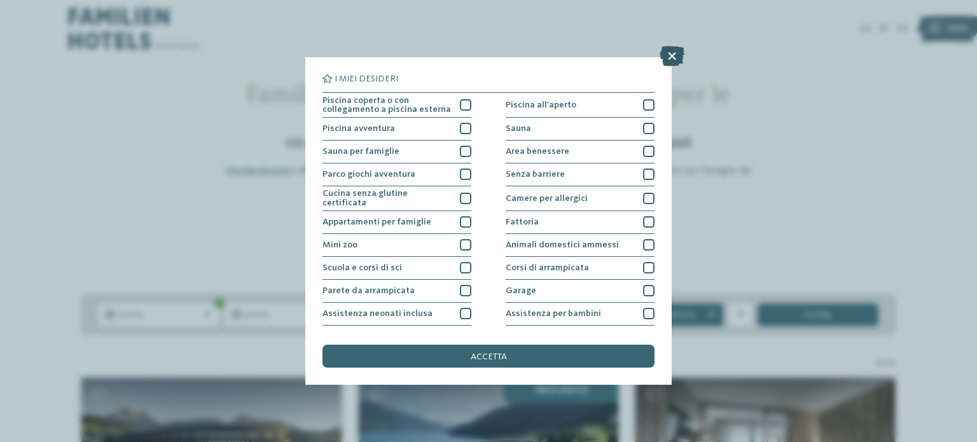
click at [674, 52] on icon at bounding box center [672, 56] width 25 height 20
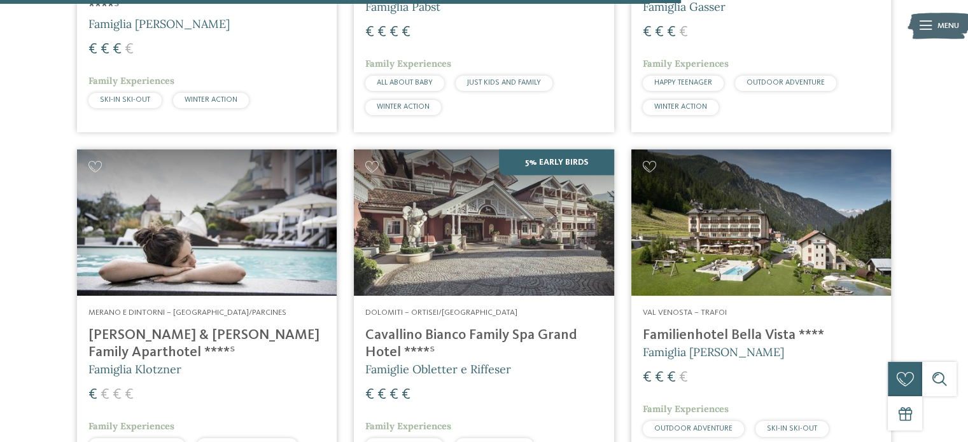
scroll to position [2773, 0]
